Goal: Information Seeking & Learning: Find specific fact

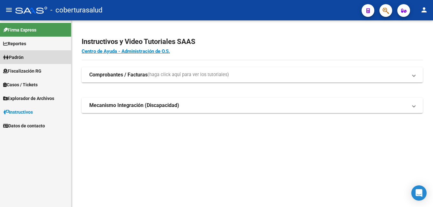
click at [28, 58] on link "Padrón" at bounding box center [35, 57] width 71 height 14
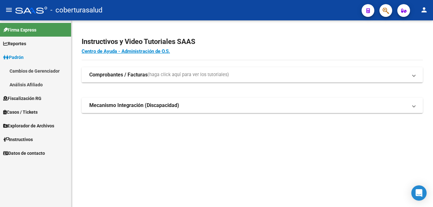
click at [37, 56] on link "Padrón" at bounding box center [35, 57] width 71 height 14
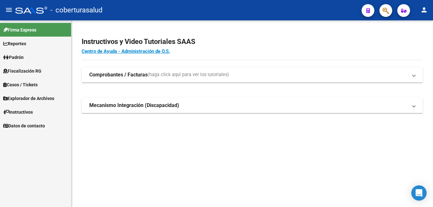
click at [37, 45] on link "Reportes" at bounding box center [35, 44] width 71 height 14
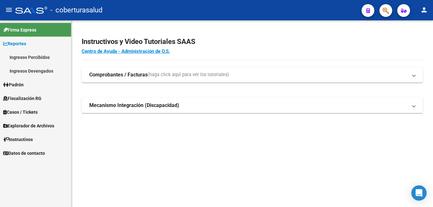
click at [54, 69] on link "Ingresos Devengados" at bounding box center [35, 71] width 71 height 14
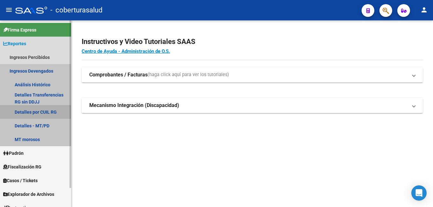
click at [44, 114] on link "Detalles por CUIL RG" at bounding box center [35, 112] width 71 height 14
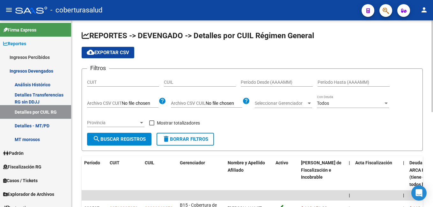
click at [176, 79] on div "CUIL" at bounding box center [200, 80] width 72 height 13
click at [173, 85] on input "CUIL" at bounding box center [200, 82] width 72 height 5
paste input "20-94105627-0"
type input "20-94105627-0"
click at [129, 146] on form "Filtros CUIT 20-94105627-0 CUIL Período Desde (AAAAMM) Período Hasta (AAAAMM) A…" at bounding box center [252, 110] width 341 height 83
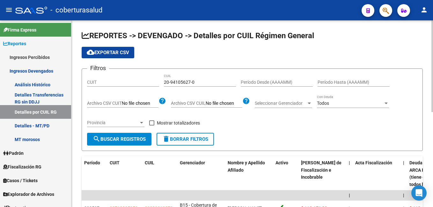
click at [129, 143] on button "search Buscar Registros" at bounding box center [119, 139] width 64 height 13
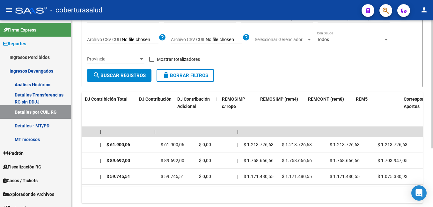
scroll to position [0, 1212]
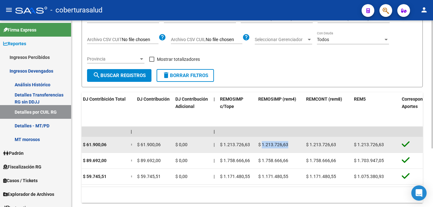
drag, startPoint x: 262, startPoint y: 143, endPoint x: 292, endPoint y: 145, distance: 30.3
click at [292, 145] on div "$ 1.213.726,63" at bounding box center [279, 144] width 43 height 7
copy span "1.213.726,63"
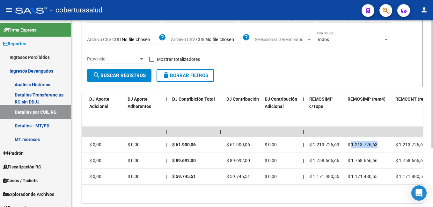
scroll to position [0, 1133]
